Goal: Transaction & Acquisition: Purchase product/service

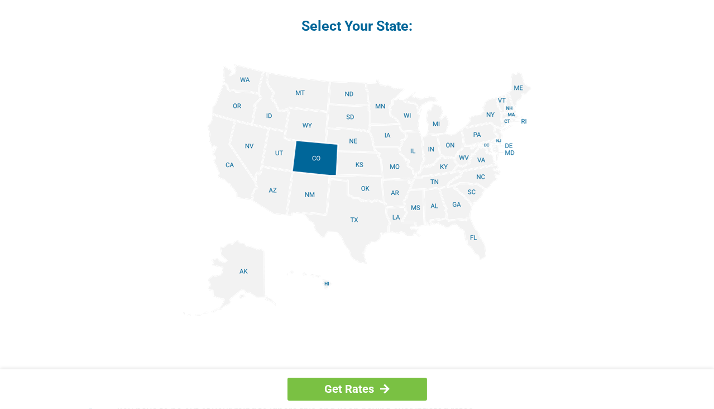
scroll to position [1396, 0]
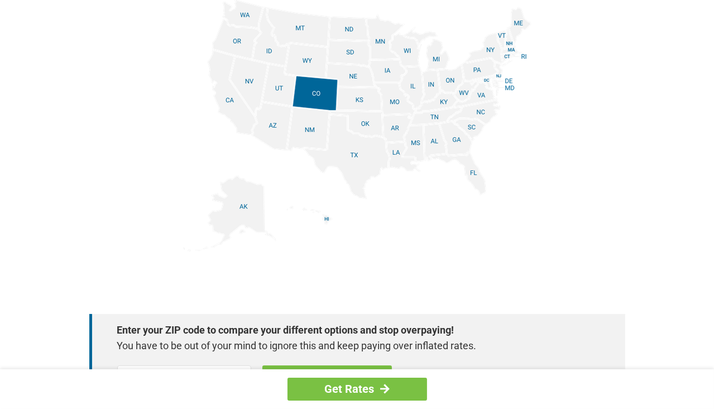
click at [358, 167] on img at bounding box center [357, 125] width 348 height 252
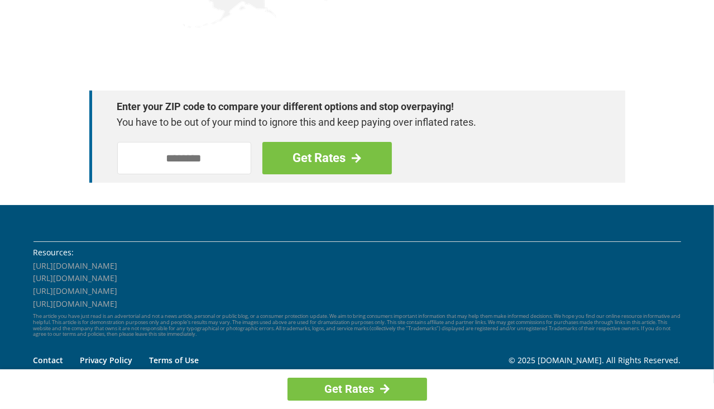
scroll to position [1632, 0]
